Goal: Task Accomplishment & Management: Use online tool/utility

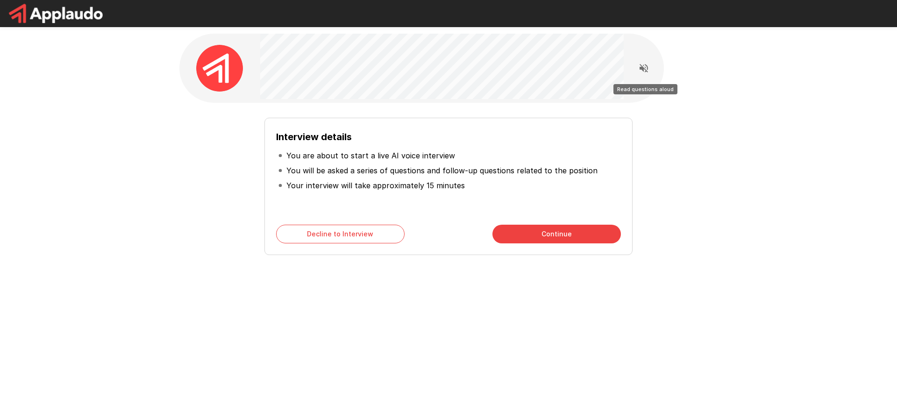
click at [641, 65] on icon "Read questions aloud" at bounding box center [644, 68] width 8 height 8
click at [702, 237] on div "Interview details You are about to start a live AI voice interview You will be …" at bounding box center [448, 182] width 531 height 145
drag, startPoint x: 72, startPoint y: 89, endPoint x: 51, endPoint y: 6, distance: 86.3
click at [72, 86] on div "Interview details You are about to start a live AI voice interview You will be …" at bounding box center [448, 167] width 897 height 334
drag, startPoint x: 445, startPoint y: 5, endPoint x: 123, endPoint y: 117, distance: 341.4
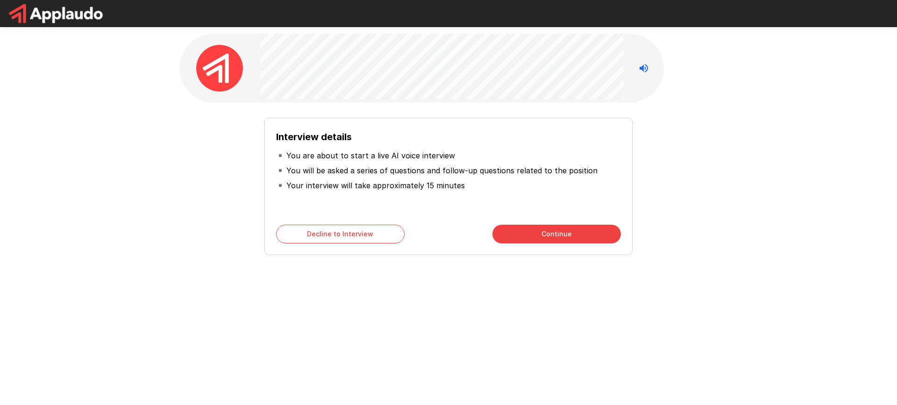
click at [123, 117] on div "Interview details You are about to start a live AI voice interview You will be …" at bounding box center [448, 167] width 897 height 334
